Goal: Task Accomplishment & Management: Manage account settings

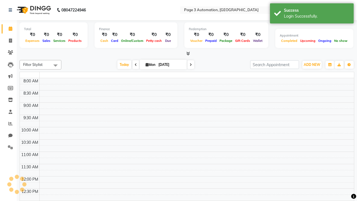
select select "en"
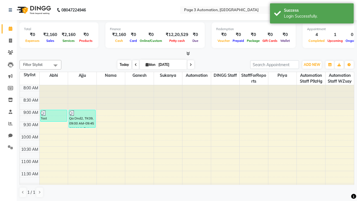
click at [121, 64] on span "Today" at bounding box center [124, 64] width 14 height 9
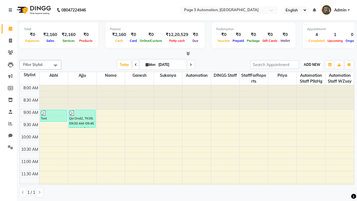
click at [311, 64] on span "ADD NEW" at bounding box center [311, 64] width 16 height 4
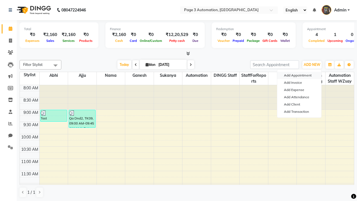
click at [299, 75] on button "Add Appointment" at bounding box center [299, 75] width 44 height 7
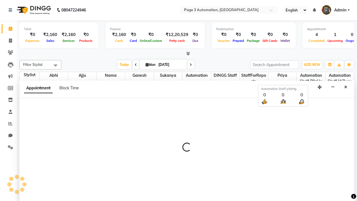
select select "tentative"
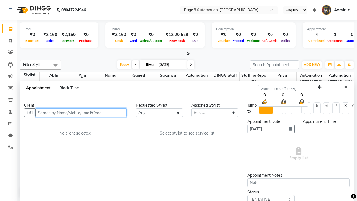
select select "540"
type input "8192346578"
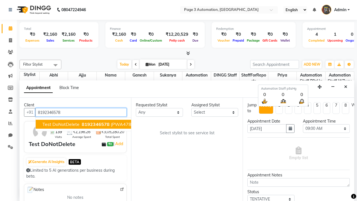
click at [82, 124] on span "8192346578" at bounding box center [96, 124] width 28 height 6
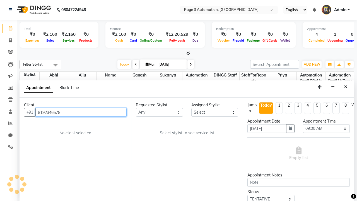
scroll to position [0, 0]
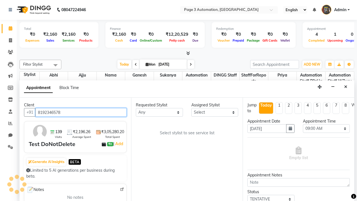
select select "711"
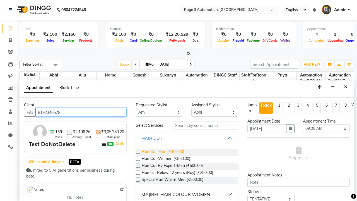
type input "8192346578"
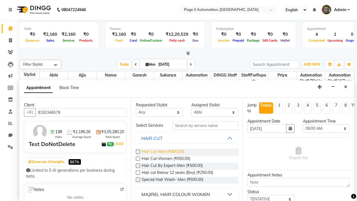
click at [162, 152] on span "Hair Cut-Men (₹400.00)" at bounding box center [163, 151] width 42 height 7
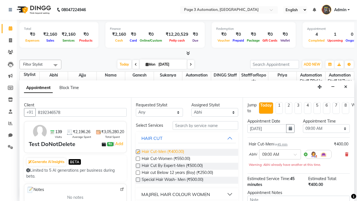
checkbox input "false"
select select "945"
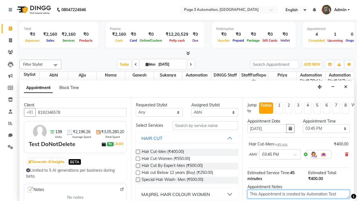
type textarea "This Appointment is created by Automation Test"
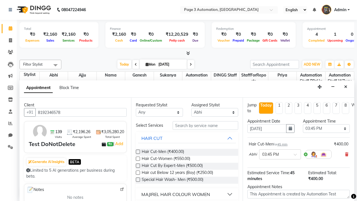
checkbox input "false"
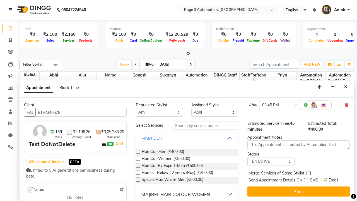
click at [324, 180] on label at bounding box center [324, 180] width 4 height 4
click at [324, 180] on input "checkbox" at bounding box center [324, 181] width 4 height 4
checkbox input "false"
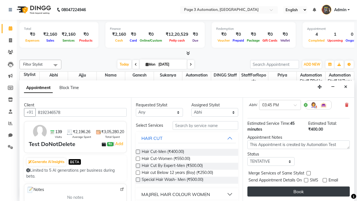
click at [298, 191] on button "Book" at bounding box center [298, 191] width 102 height 10
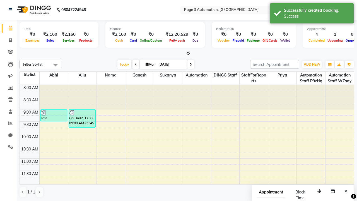
scroll to position [0, 0]
click at [311, 14] on div "Success" at bounding box center [316, 16] width 65 height 6
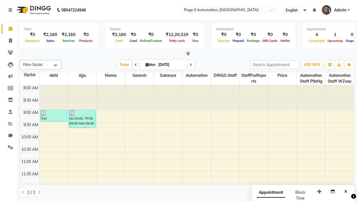
click at [55, 65] on span at bounding box center [55, 65] width 11 height 11
click at [0, 0] on div "Select All" at bounding box center [0, 0] width 0 height 0
checkbox input "true"
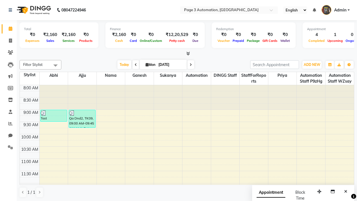
checkbox input "true"
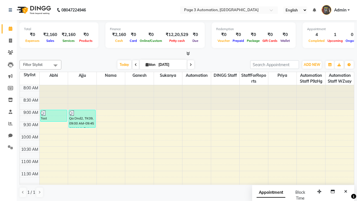
checkbox input "true"
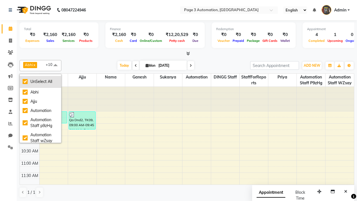
click at [40, 81] on div "UnSelect All" at bounding box center [41, 82] width 36 height 6
checkbox input "false"
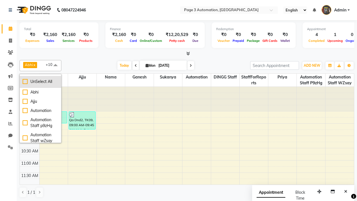
checkbox input "false"
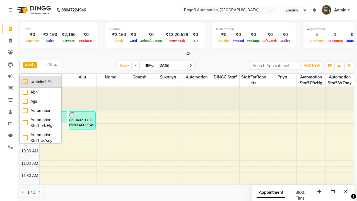
checkbox input "false"
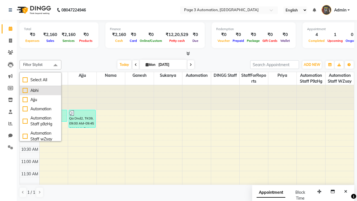
click at [40, 90] on div "Abhi" at bounding box center [41, 90] width 36 height 6
checkbox input "true"
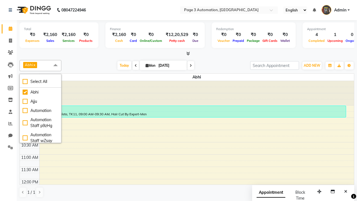
click at [55, 65] on span at bounding box center [55, 65] width 11 height 11
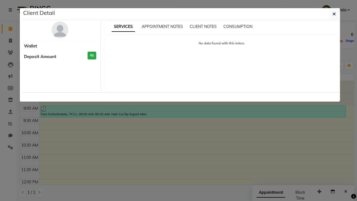
select select "7"
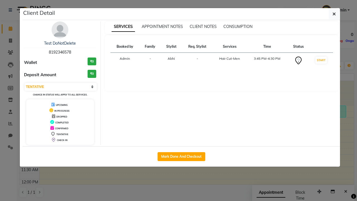
scroll to position [147, 0]
click at [181, 156] on button "Mark Done And Checkout" at bounding box center [181, 156] width 48 height 9
select select "2774"
select select "service"
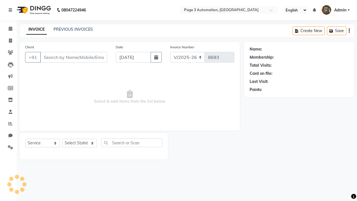
type input "8192346578"
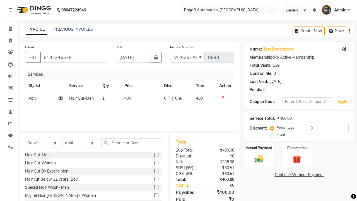
select select "71572"
click at [156, 162] on label at bounding box center [156, 162] width 4 height 4
click at [156, 162] on input "checkbox" at bounding box center [156, 163] width 4 height 4
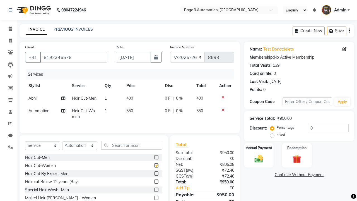
checkbox input "false"
click at [258, 147] on label "Manual Payment" at bounding box center [259, 147] width 28 height 5
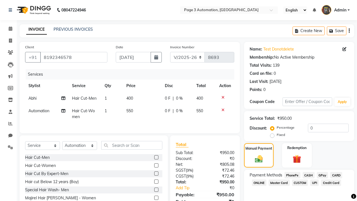
click at [308, 175] on span "CASH" at bounding box center [308, 175] width 12 height 6
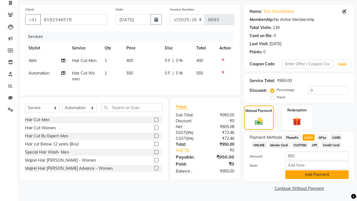
click at [316, 174] on button "Add Payment" at bounding box center [316, 174] width 63 height 9
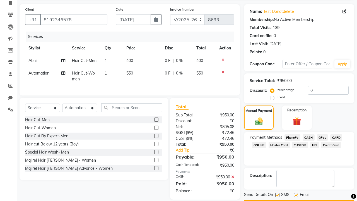
click at [277, 194] on label at bounding box center [277, 194] width 4 height 4
click at [277, 194] on input "checkbox" at bounding box center [277, 195] width 4 height 4
checkbox input "false"
click at [296, 194] on label at bounding box center [296, 194] width 4 height 4
click at [296, 194] on input "checkbox" at bounding box center [296, 195] width 4 height 4
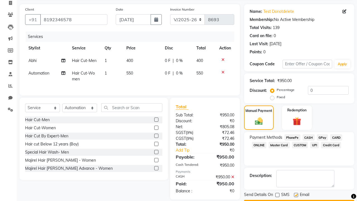
checkbox input "false"
click at [299, 199] on button "Checkout" at bounding box center [299, 203] width 110 height 9
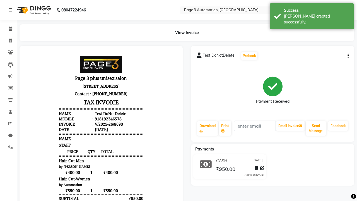
click at [311, 14] on div "[PERSON_NAME] created successfully." at bounding box center [316, 19] width 65 height 12
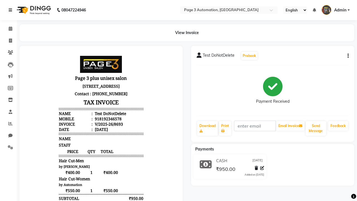
click at [11, 10] on icon at bounding box center [10, 10] width 3 height 4
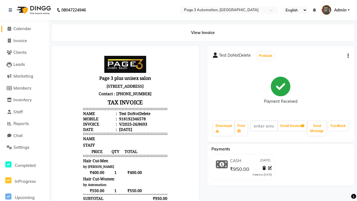
click at [24, 29] on span "Calendar" at bounding box center [22, 28] width 18 height 5
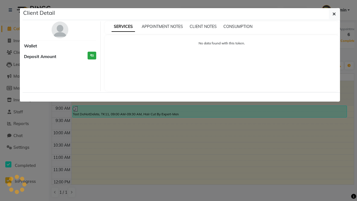
select select "3"
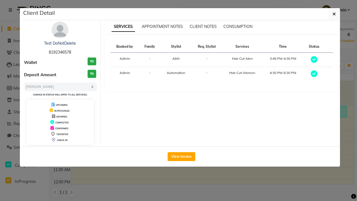
scroll to position [147, 0]
click at [334, 14] on icon "button" at bounding box center [333, 14] width 3 height 4
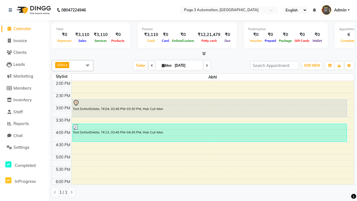
click at [87, 65] on span at bounding box center [87, 65] width 11 height 11
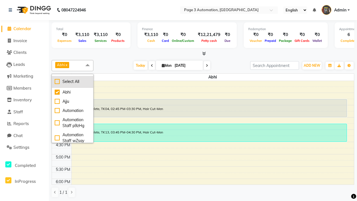
click at [72, 81] on div "Select All" at bounding box center [73, 82] width 36 height 6
checkbox input "true"
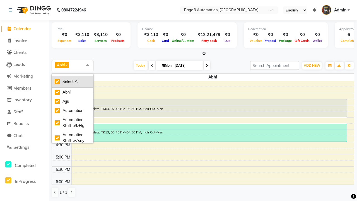
checkbox input "true"
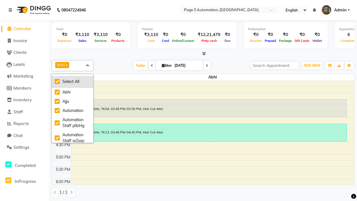
checkbox input "true"
